Goal: Task Accomplishment & Management: Manage account settings

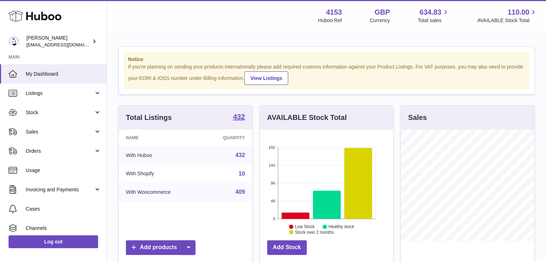
scroll to position [111, 133]
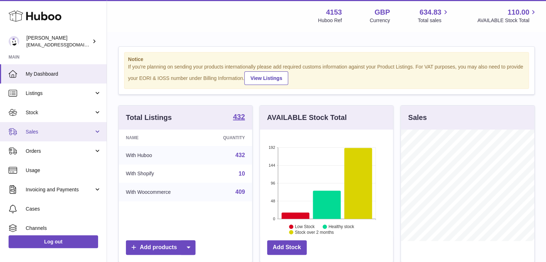
click at [36, 127] on link "Sales" at bounding box center [53, 131] width 107 height 19
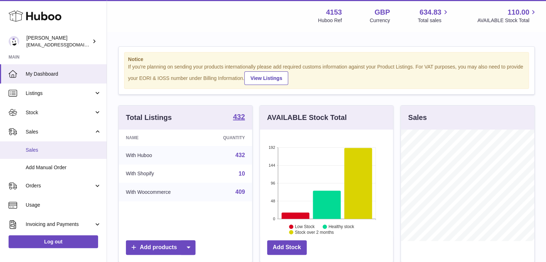
click at [39, 152] on span "Sales" at bounding box center [64, 149] width 76 height 7
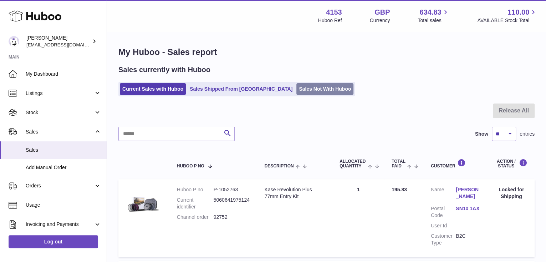
click at [299, 86] on link "Sales Not With Huboo" at bounding box center [324, 89] width 57 height 12
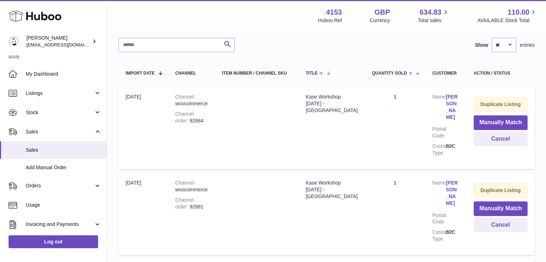
scroll to position [107, 0]
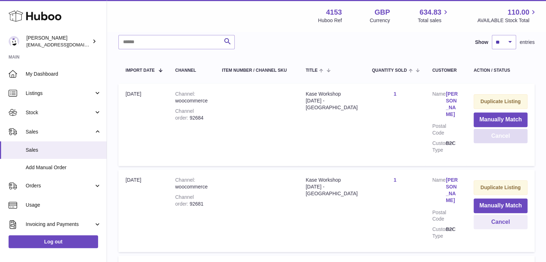
click at [506, 137] on button "Cancel" at bounding box center [500, 136] width 54 height 15
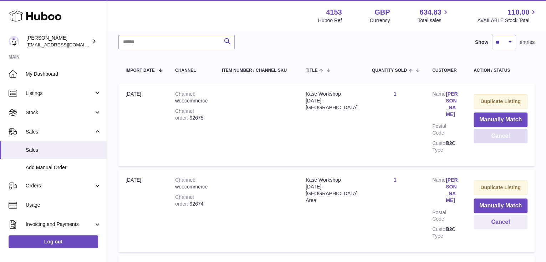
click at [506, 137] on button "Cancel" at bounding box center [500, 136] width 54 height 15
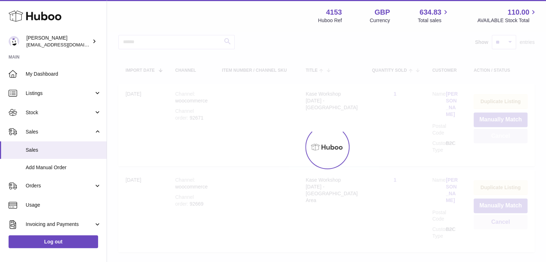
scroll to position [57, 0]
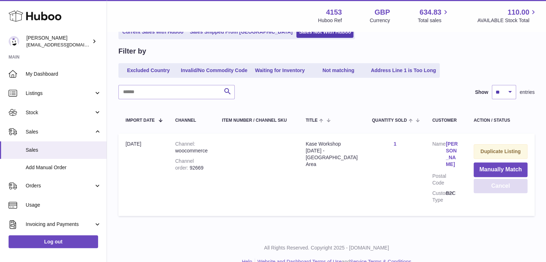
click at [503, 185] on button "Cancel" at bounding box center [500, 186] width 54 height 15
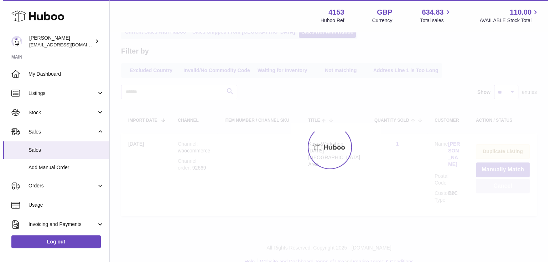
scroll to position [0, 0]
